Goal: Task Accomplishment & Management: Manage account settings

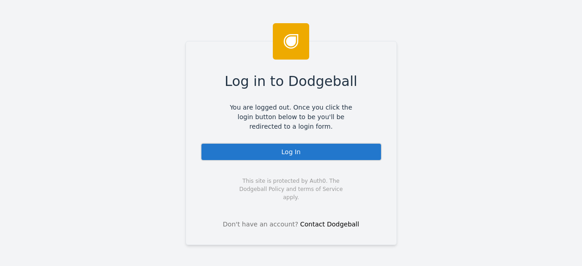
click at [278, 145] on div "Log In" at bounding box center [291, 152] width 181 height 18
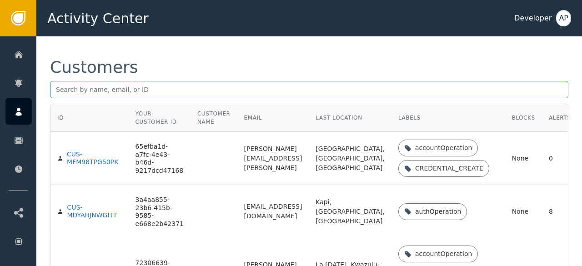
click at [58, 90] on input "text" at bounding box center [309, 89] width 518 height 17
paste input "[EMAIL_ADDRESS][DOMAIN_NAME]>"
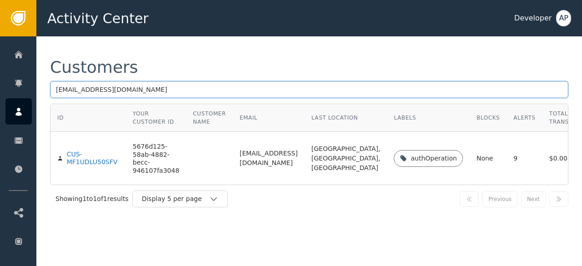
scroll to position [3, 0]
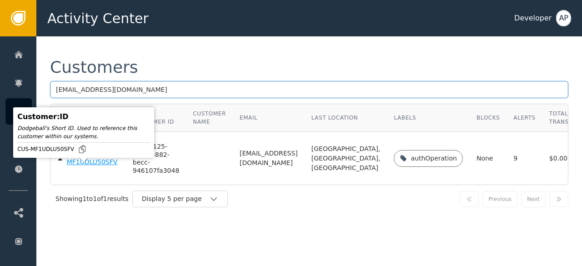
type input "[EMAIL_ADDRESS][DOMAIN_NAME]"
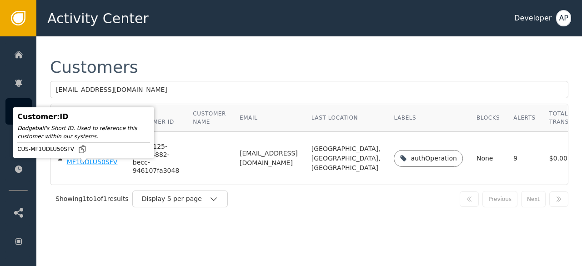
click at [70, 166] on div "CUS-MF1UDLU50SFV" at bounding box center [93, 159] width 52 height 16
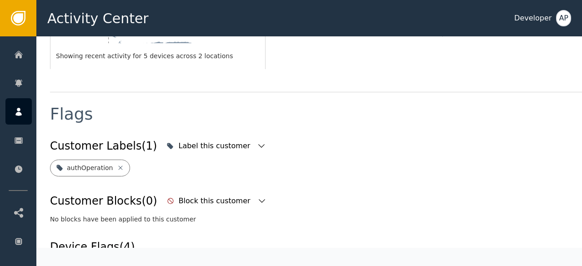
scroll to position [310, 0]
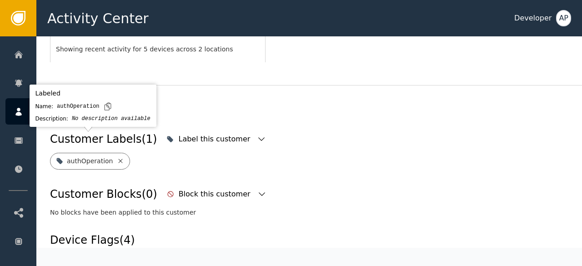
click at [117, 157] on icon at bounding box center [120, 160] width 7 height 7
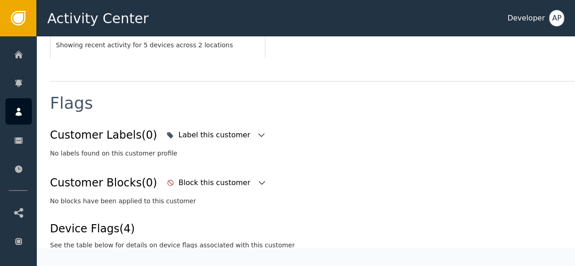
scroll to position [315, 0]
click at [257, 130] on icon "button" at bounding box center [261, 134] width 9 height 9
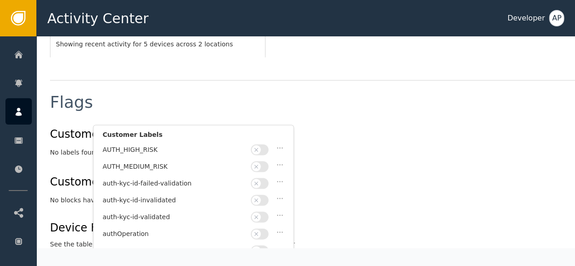
scroll to position [35, 0]
click at [265, 212] on button "button" at bounding box center [260, 216] width 18 height 11
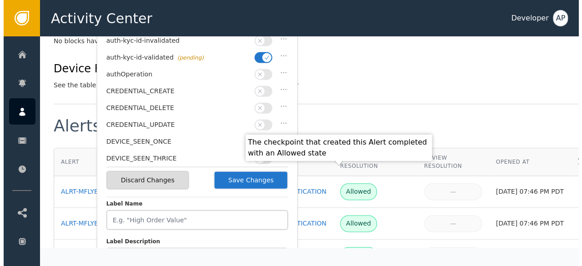
scroll to position [475, 0]
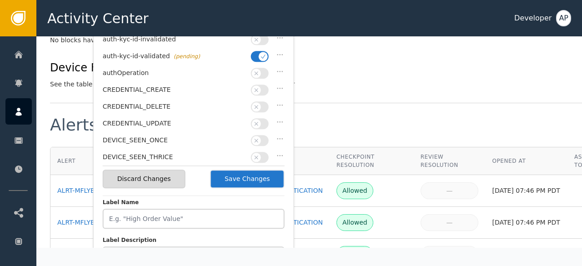
click at [248, 181] on button "Save Changes" at bounding box center [247, 179] width 75 height 19
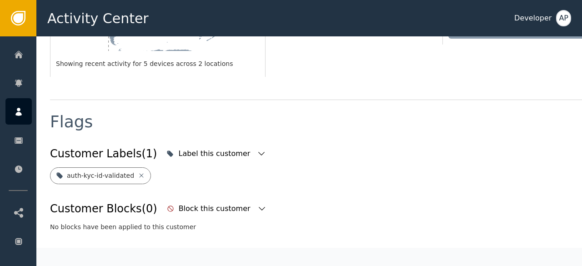
scroll to position [291, 0]
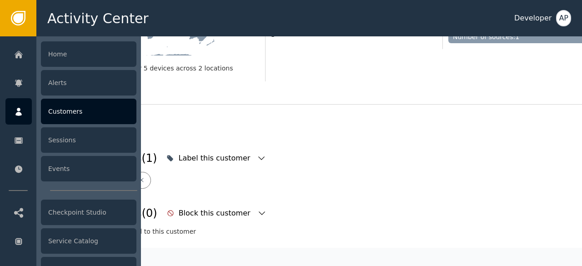
click at [54, 109] on div "Customers" at bounding box center [89, 111] width 96 height 25
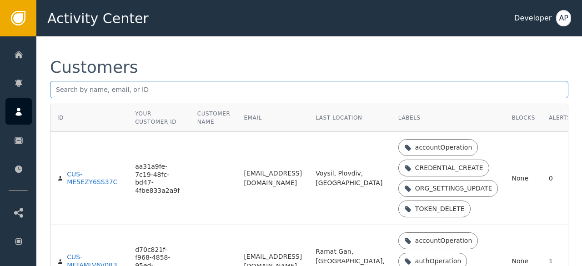
click at [55, 94] on input "text" at bounding box center [309, 89] width 518 height 17
paste input "[DOMAIN_NAME][EMAIL_ADDRESS][DOMAIN_NAME]"
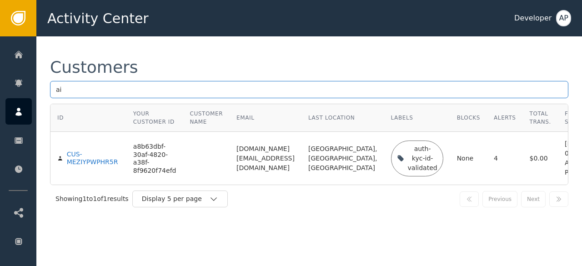
type input "a"
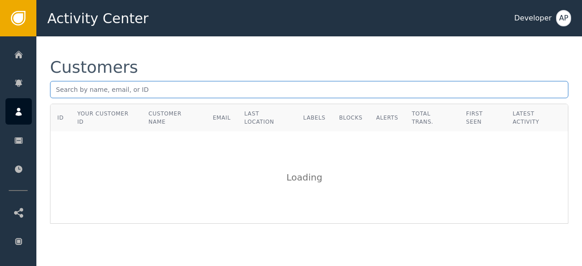
paste input "[EMAIL_ADDRESS][DOMAIN_NAME]"
type input "a"
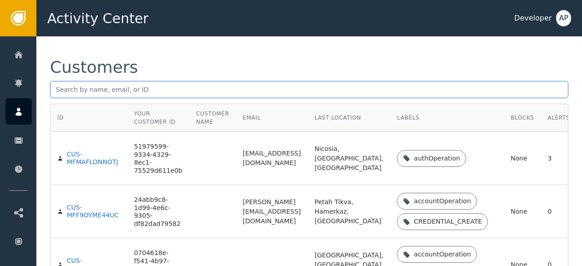
paste input "[PERSON_NAME][EMAIL_ADDRESS][DOMAIN_NAME]"
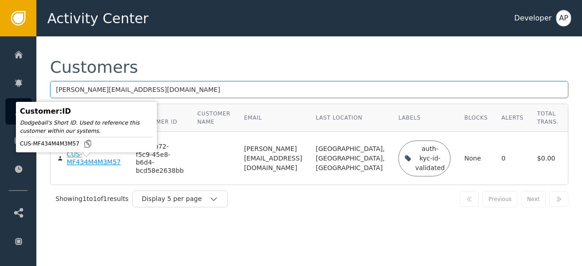
type input "[PERSON_NAME][EMAIL_ADDRESS][DOMAIN_NAME]"
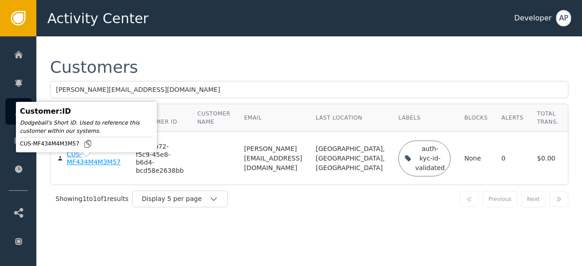
click at [81, 166] on div "CUS-MF434M4M3M57" at bounding box center [94, 159] width 55 height 16
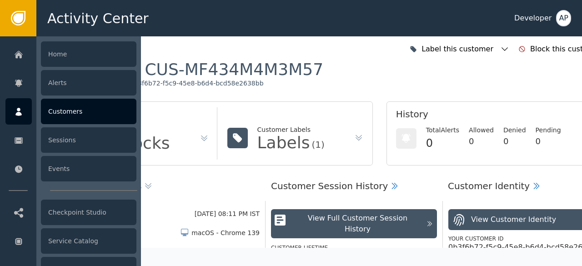
click at [55, 111] on div "Customers" at bounding box center [89, 111] width 96 height 25
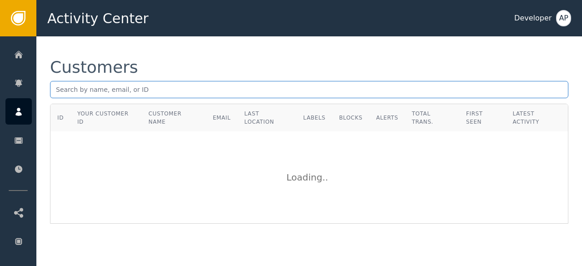
click at [86, 90] on input "text" at bounding box center [309, 89] width 518 height 17
paste input "[PERSON_NAME][EMAIL_ADDRESS][PERSON_NAME][DOMAIN_NAME]"
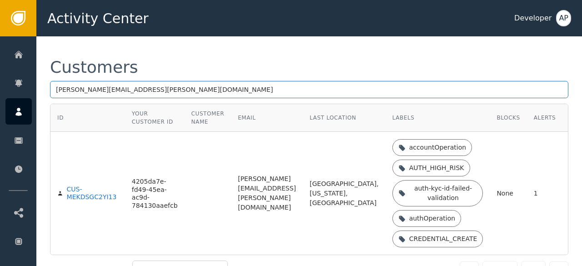
type input "[PERSON_NAME][EMAIL_ADDRESS][PERSON_NAME][DOMAIN_NAME]"
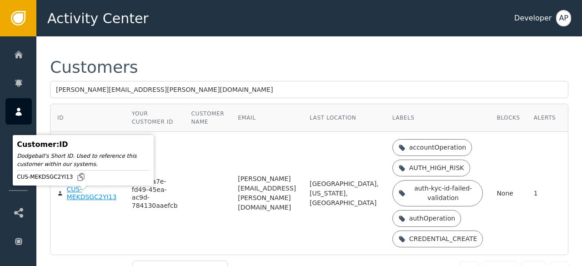
click at [72, 201] on div "CUS-MEKDSGC2YI13" at bounding box center [92, 194] width 51 height 16
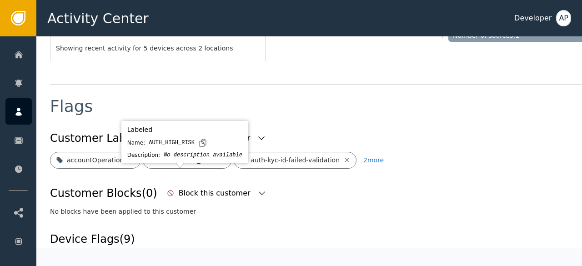
scroll to position [312, 0]
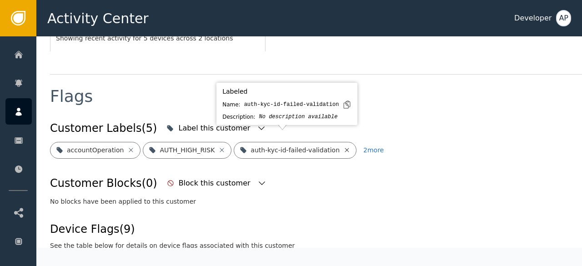
click at [345, 148] on icon at bounding box center [347, 150] width 4 height 4
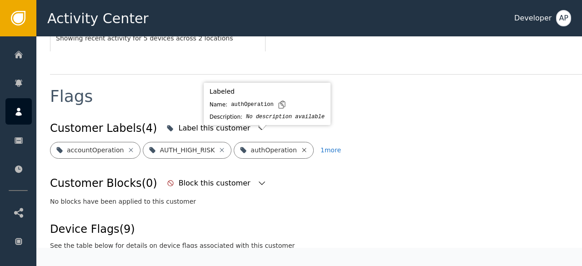
click at [301, 146] on icon at bounding box center [304, 149] width 7 height 7
click at [324, 148] on icon at bounding box center [326, 150] width 4 height 4
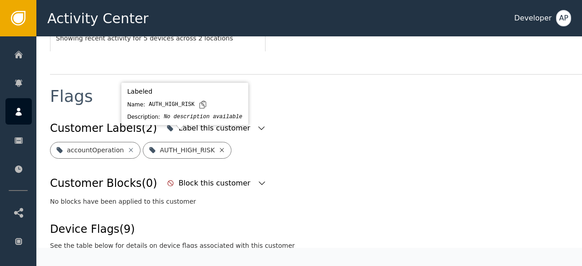
click at [220, 148] on icon at bounding box center [222, 150] width 4 height 4
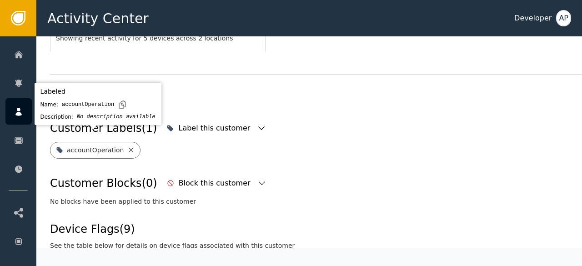
click at [127, 146] on icon at bounding box center [130, 149] width 7 height 7
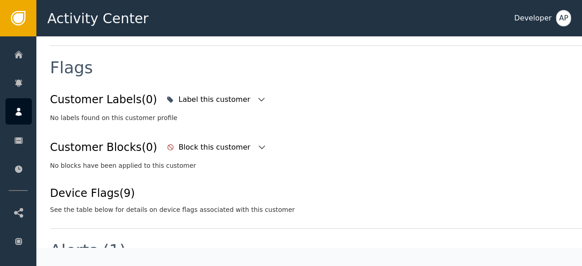
scroll to position [0, 0]
